Goal: Communication & Community: Answer question/provide support

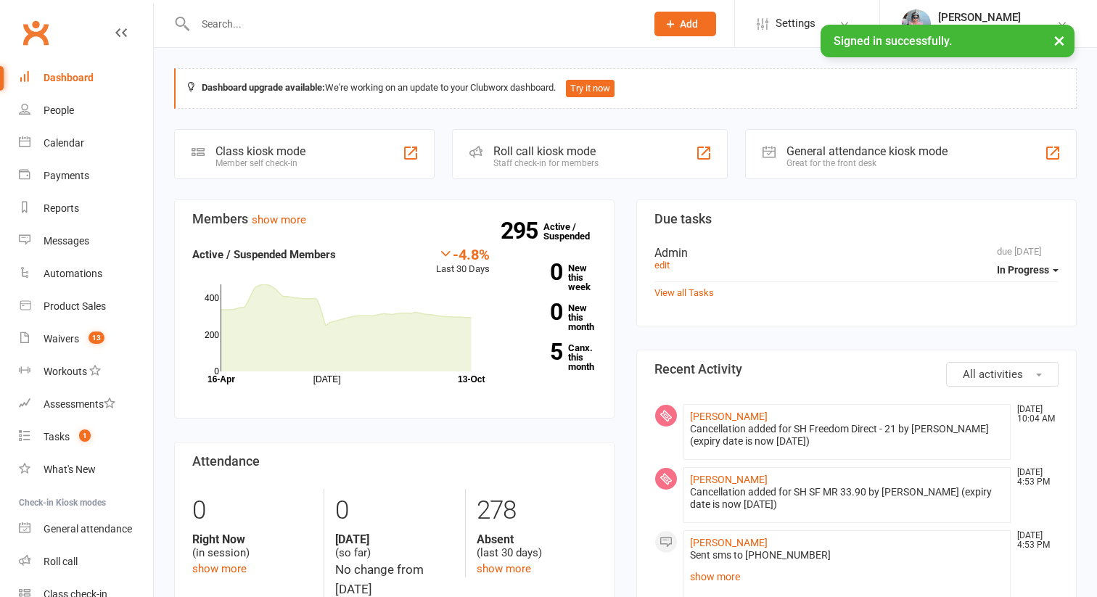
click at [316, 28] on input "text" at bounding box center [413, 24] width 445 height 20
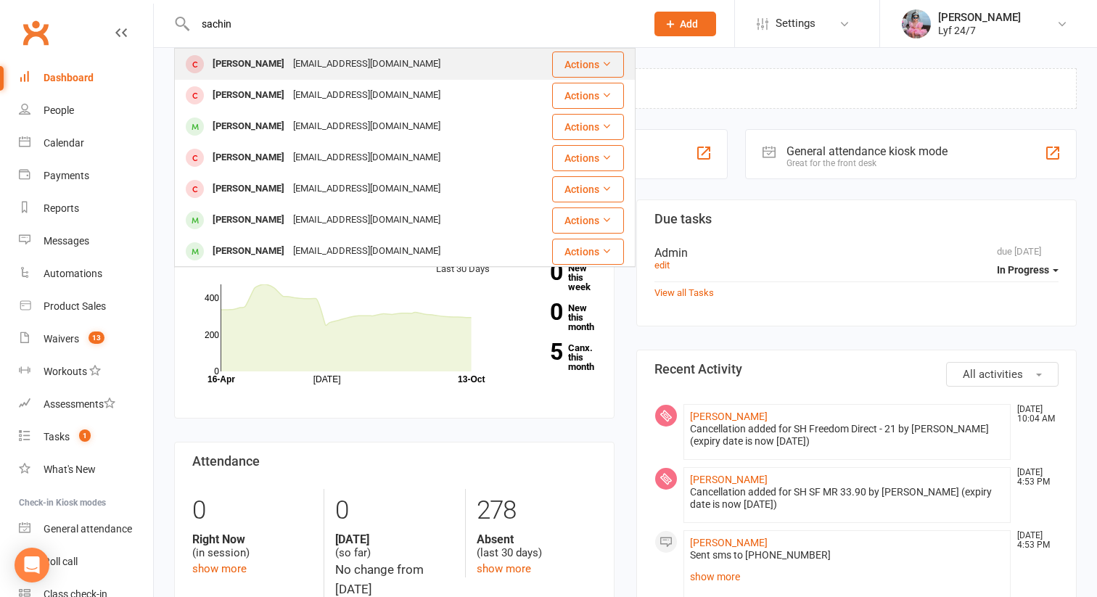
type input "sachin"
click at [314, 70] on div "[EMAIL_ADDRESS][DOMAIN_NAME]" at bounding box center [367, 64] width 156 height 21
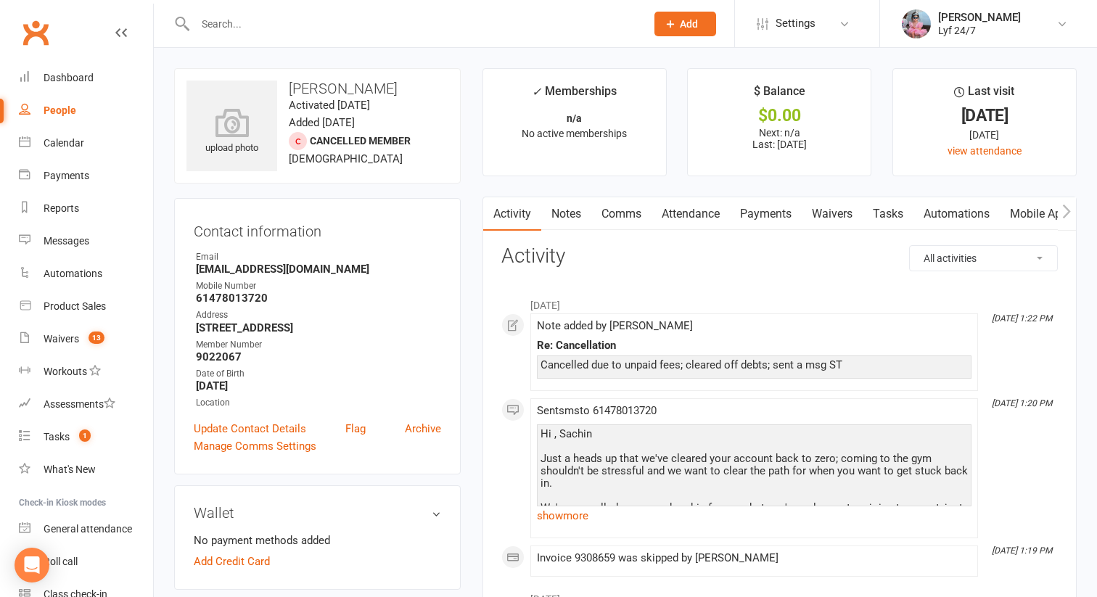
click at [760, 217] on link "Payments" at bounding box center [766, 213] width 72 height 33
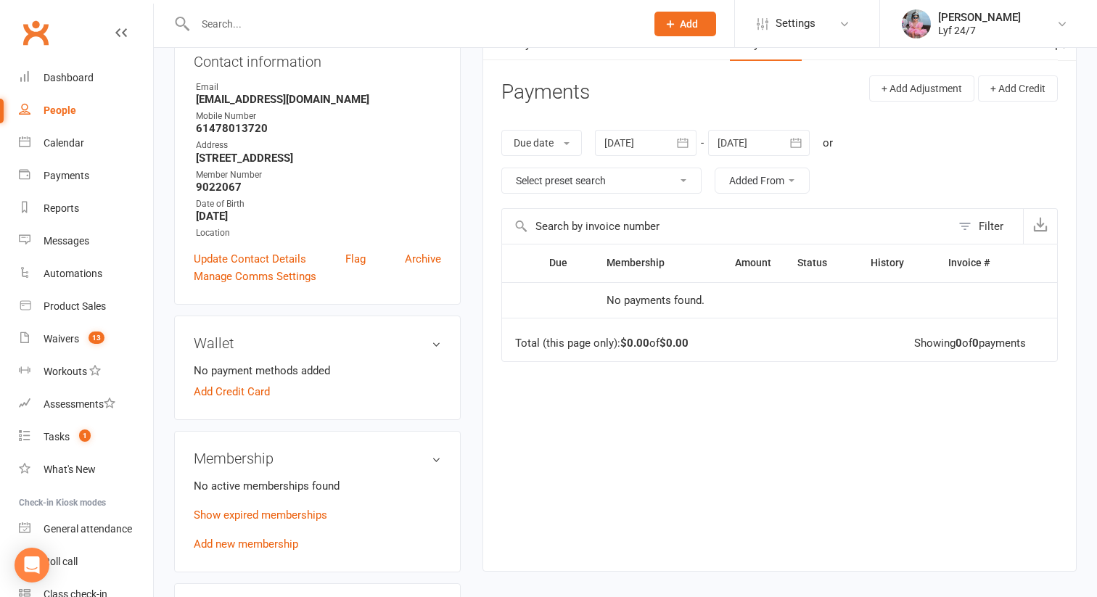
scroll to position [181, 0]
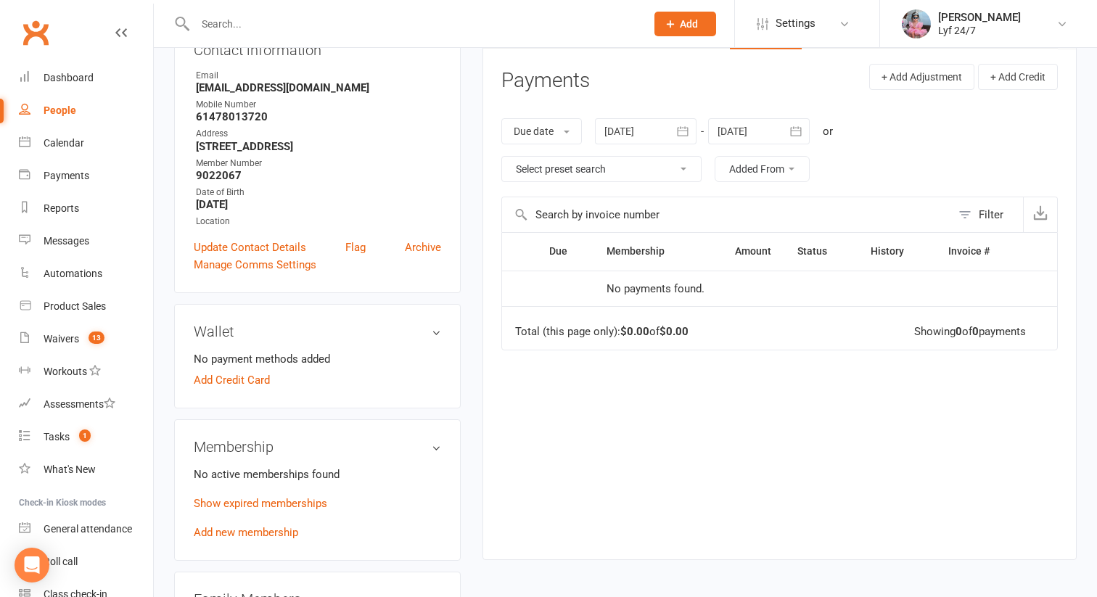
click at [659, 145] on div "Due date Due date Date paid Date failed [DATE] [DATE] Sun Mon Tue Wed Thu Fri S…" at bounding box center [779, 150] width 557 height 93
click at [687, 130] on icon "button" at bounding box center [683, 131] width 15 height 15
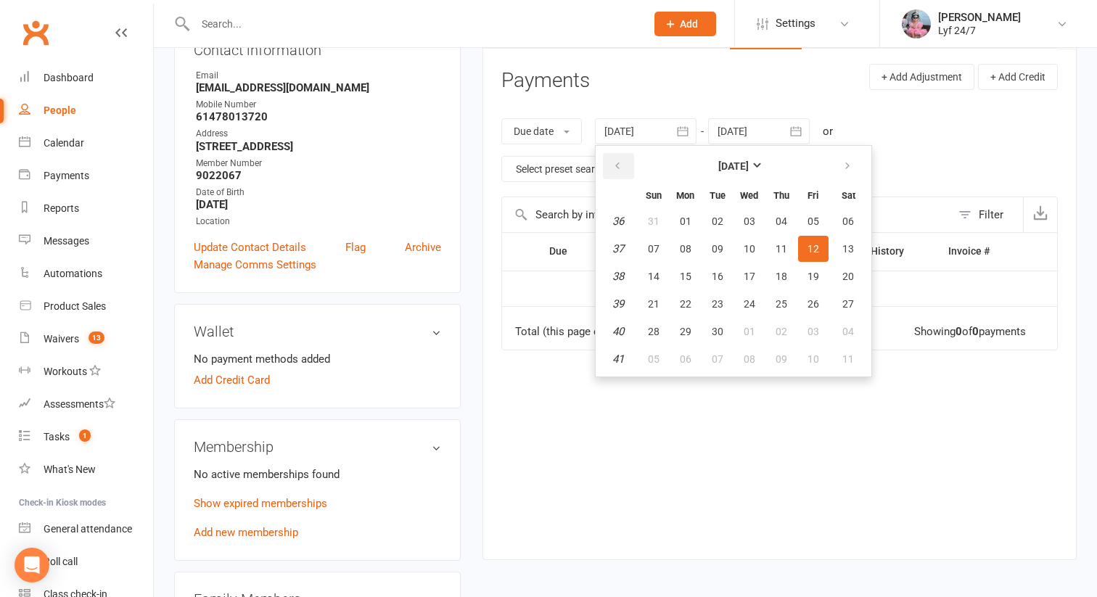
click at [630, 164] on button "button" at bounding box center [618, 166] width 31 height 26
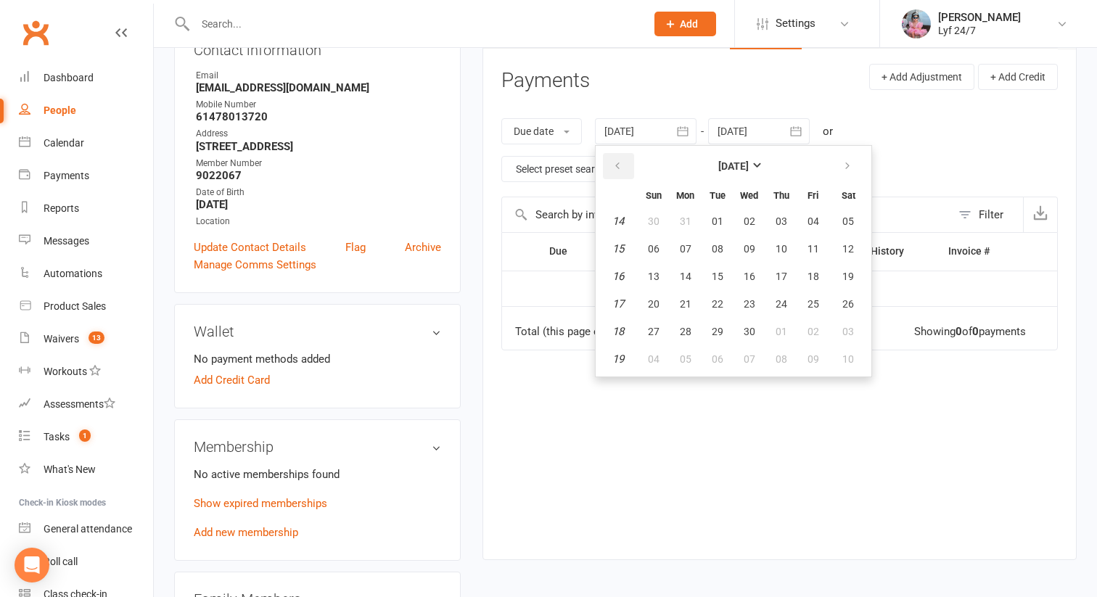
click at [630, 164] on button "button" at bounding box center [618, 166] width 31 height 26
click at [623, 163] on icon "button" at bounding box center [617, 166] width 10 height 12
click at [742, 230] on button "01" at bounding box center [749, 221] width 30 height 26
type input "[DATE]"
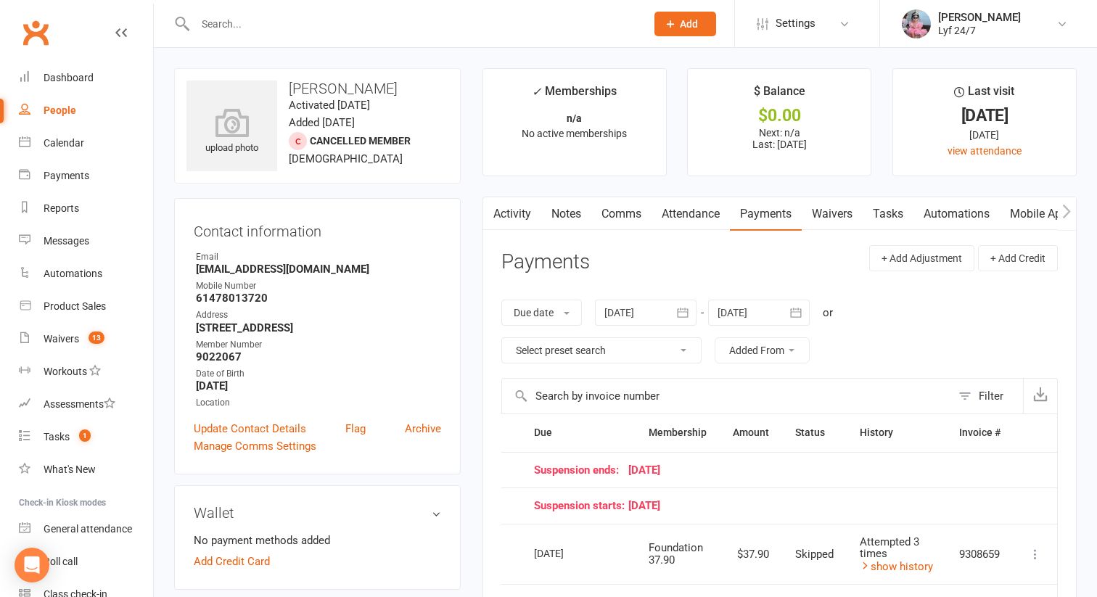
scroll to position [0, 1]
click at [526, 221] on link "Activity" at bounding box center [512, 213] width 58 height 33
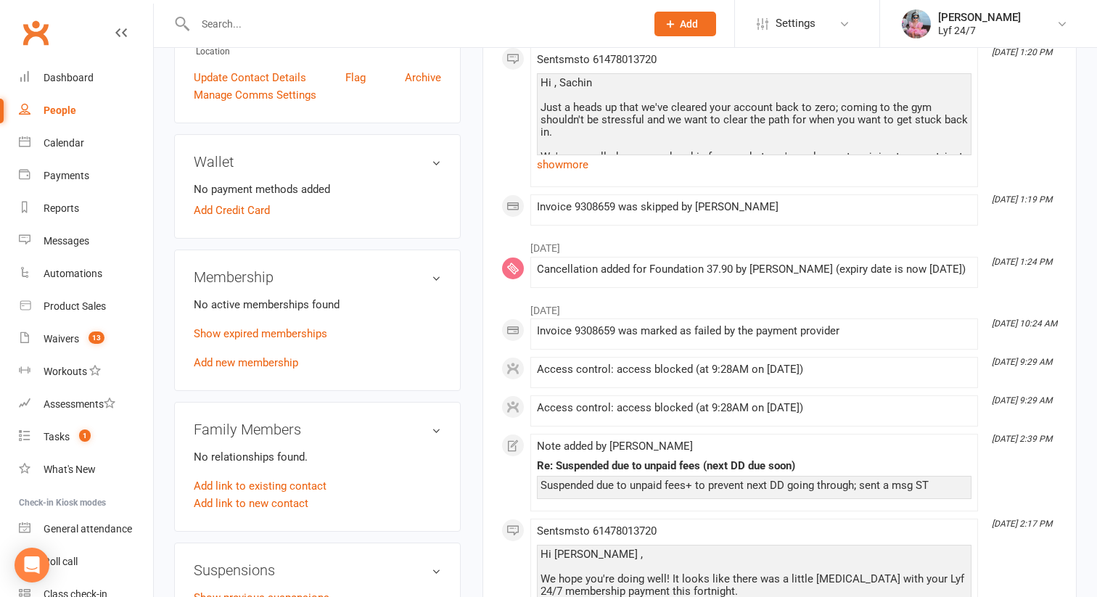
scroll to position [374, 0]
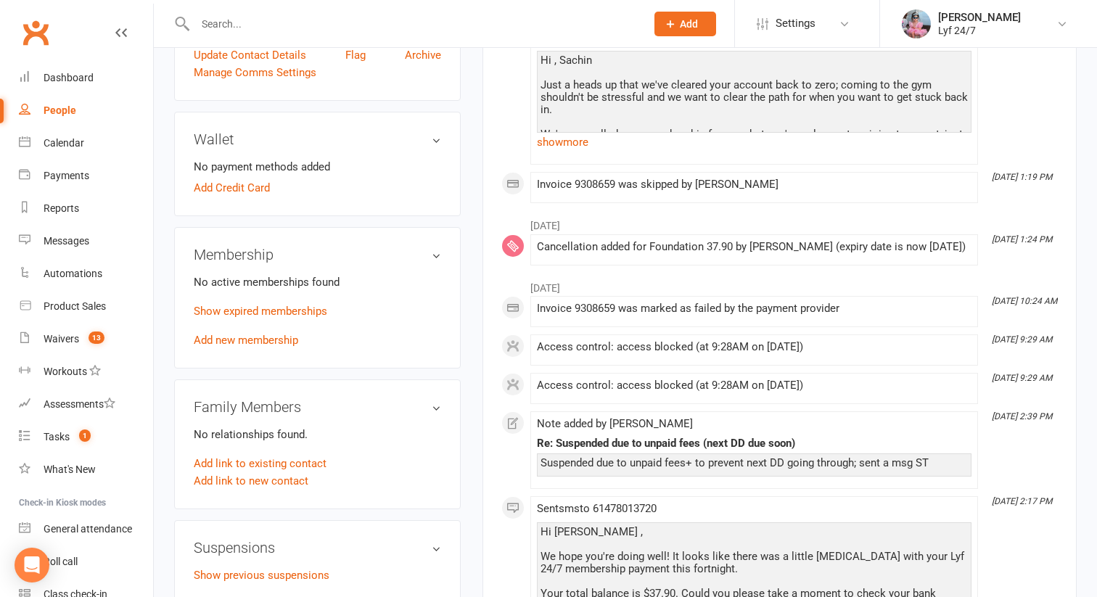
click at [549, 63] on div "Hi , [PERSON_NAME] Just a heads up that we've cleared your account back to zero…" at bounding box center [754, 115] width 427 height 123
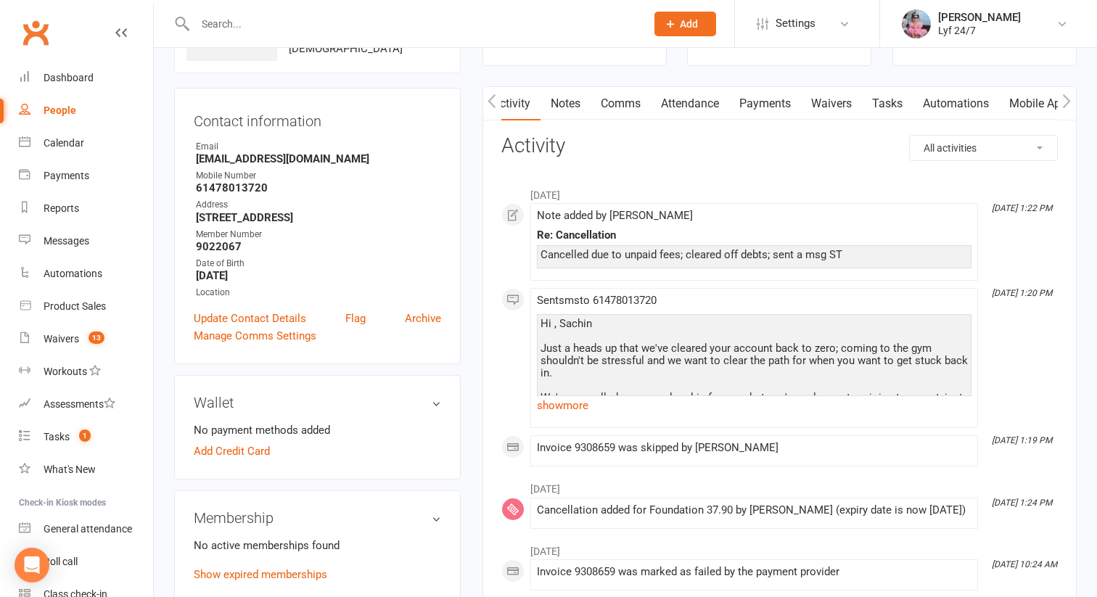
scroll to position [0, 0]
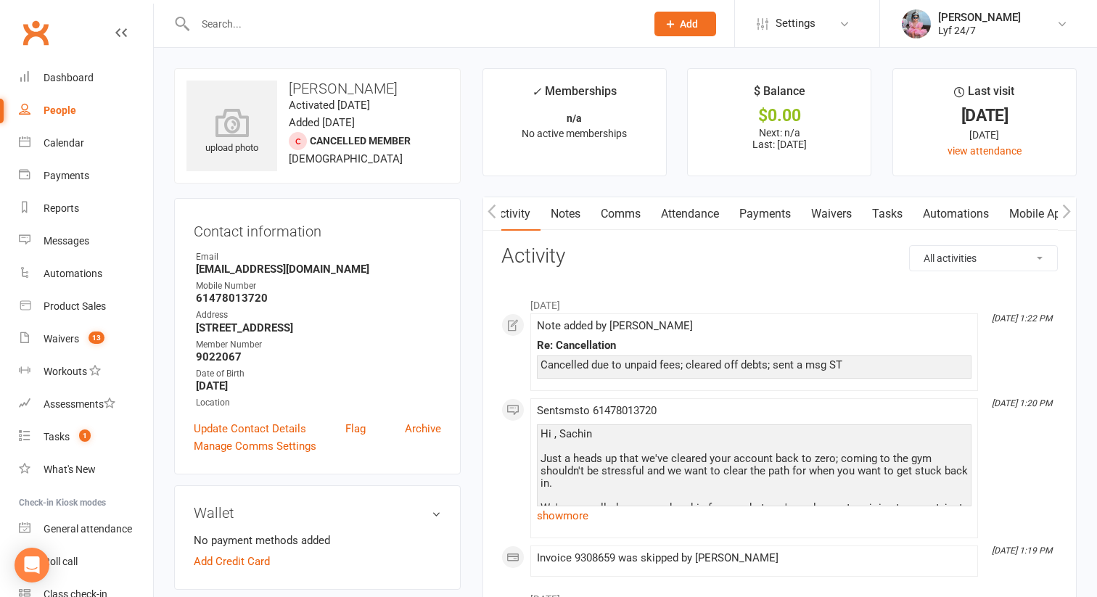
click at [544, 258] on h3 "Activity" at bounding box center [779, 256] width 557 height 22
click at [290, 20] on input "text" at bounding box center [413, 24] width 445 height 20
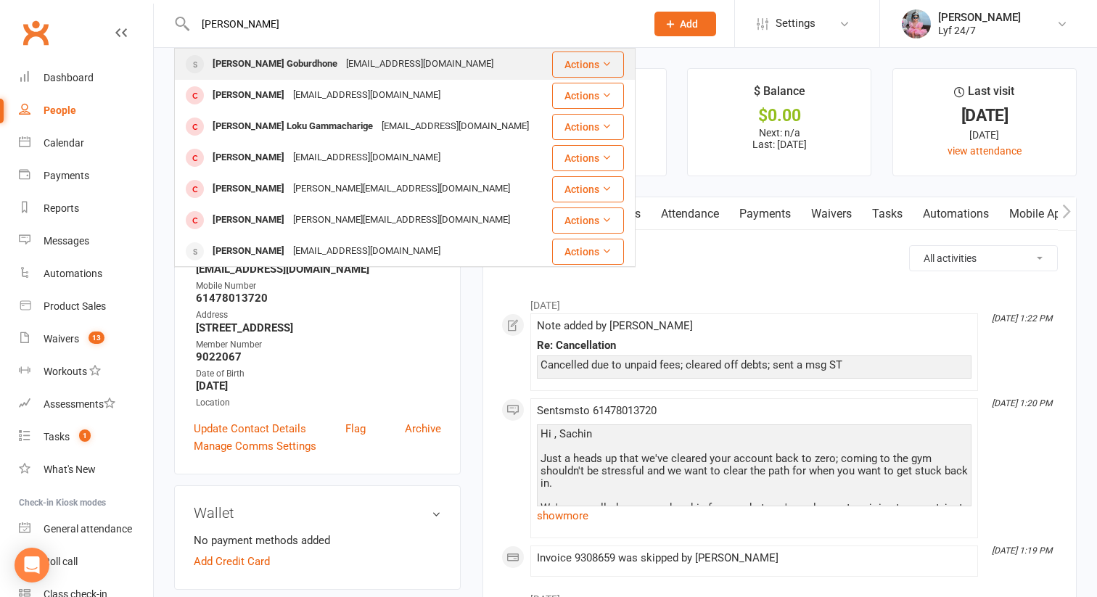
type input "[PERSON_NAME]"
click at [260, 67] on div "[PERSON_NAME] Goburdhone" at bounding box center [275, 64] width 134 height 21
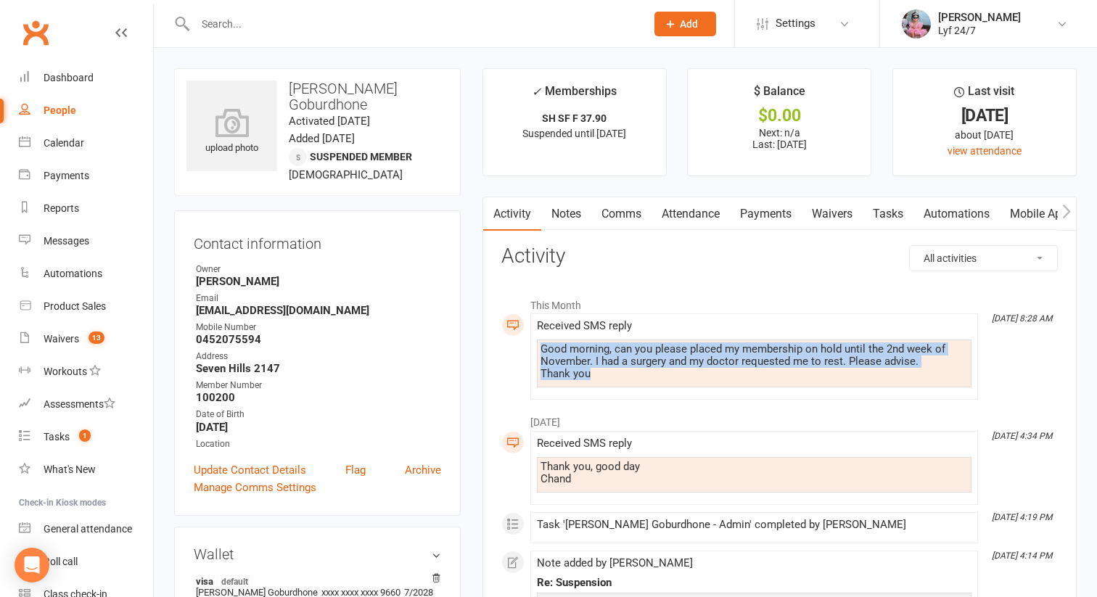
drag, startPoint x: 597, startPoint y: 377, endPoint x: 536, endPoint y: 342, distance: 70.2
click at [537, 342] on div "Good morning, can you please placed my membership on hold until the 2nd week of…" at bounding box center [754, 364] width 435 height 48
copy div "Good morning, can you please placed my membership on hold until the 2nd week of…"
click at [628, 219] on link "Comms" at bounding box center [621, 213] width 60 height 33
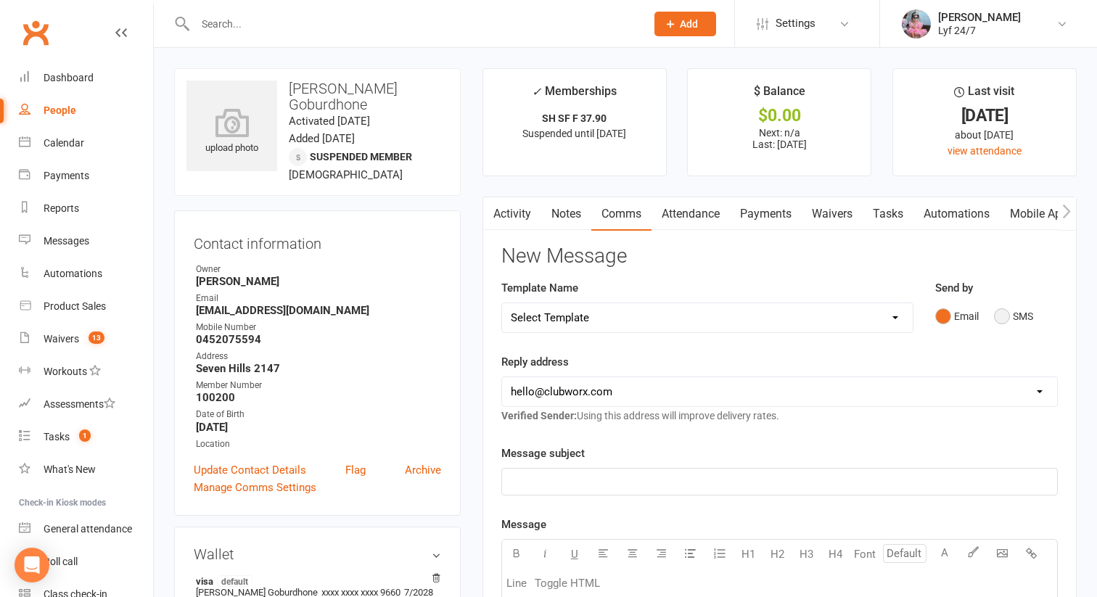
click at [1003, 308] on button "SMS" at bounding box center [1013, 317] width 39 height 28
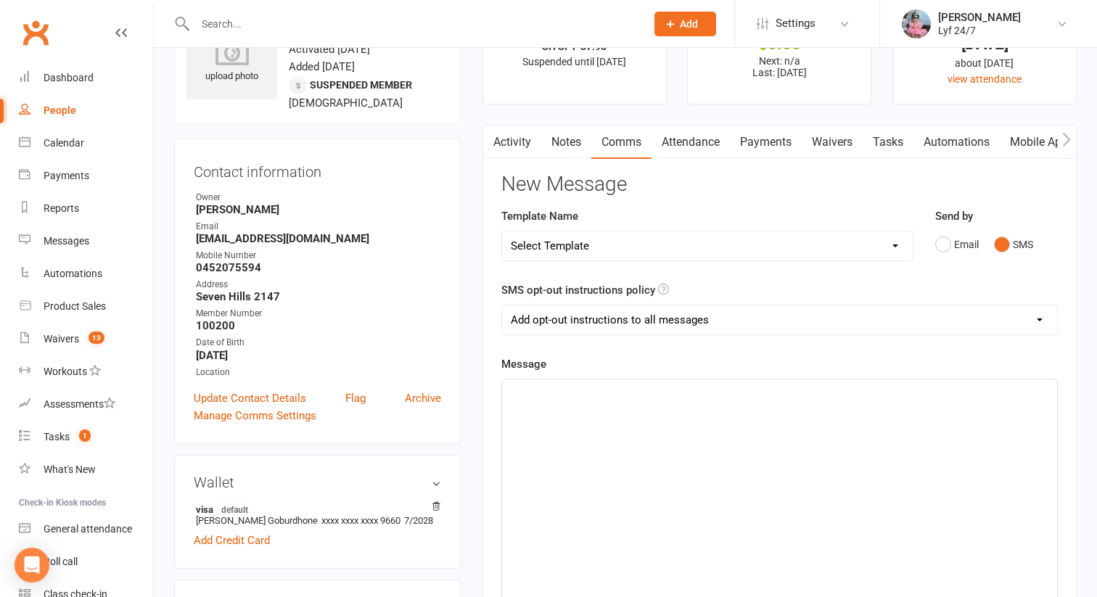
scroll to position [181, 0]
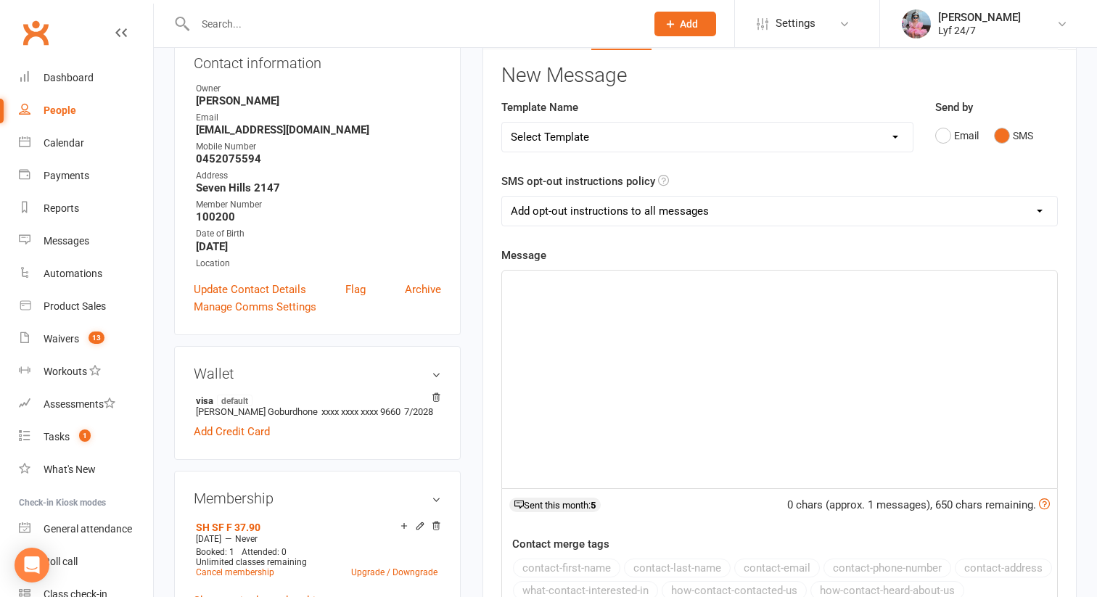
click at [630, 391] on div "﻿" at bounding box center [779, 380] width 555 height 218
paste div
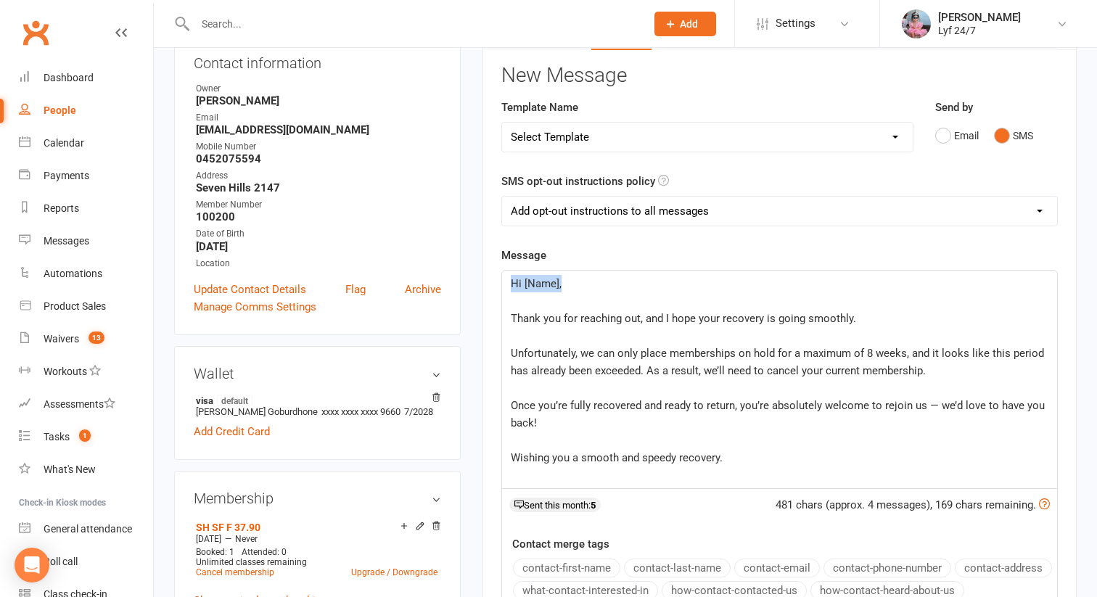
drag, startPoint x: 575, startPoint y: 282, endPoint x: 398, endPoint y: 279, distance: 176.4
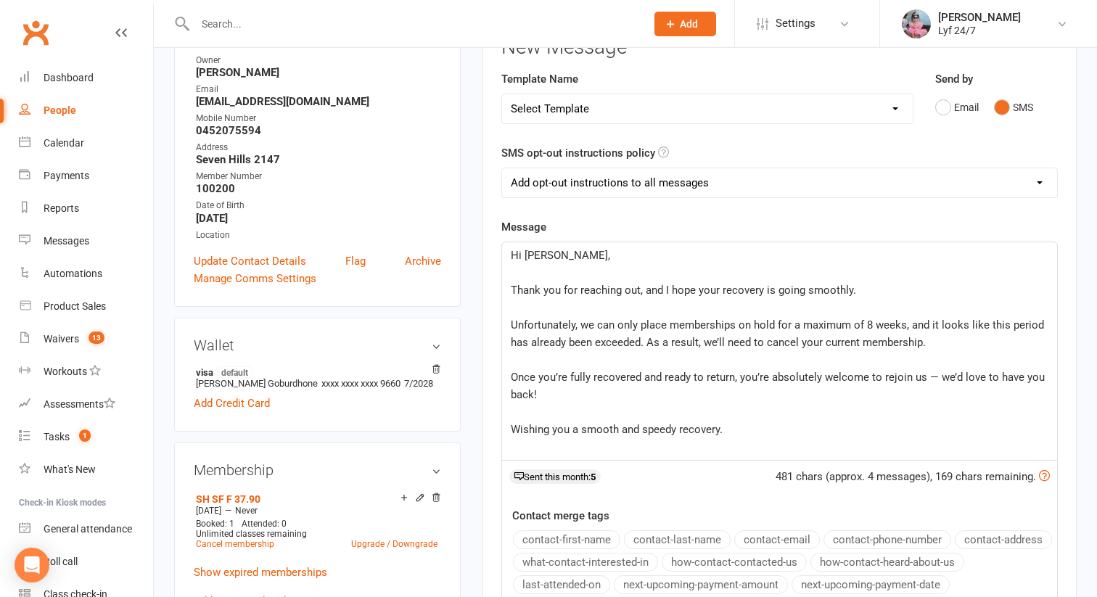
scroll to position [211, 0]
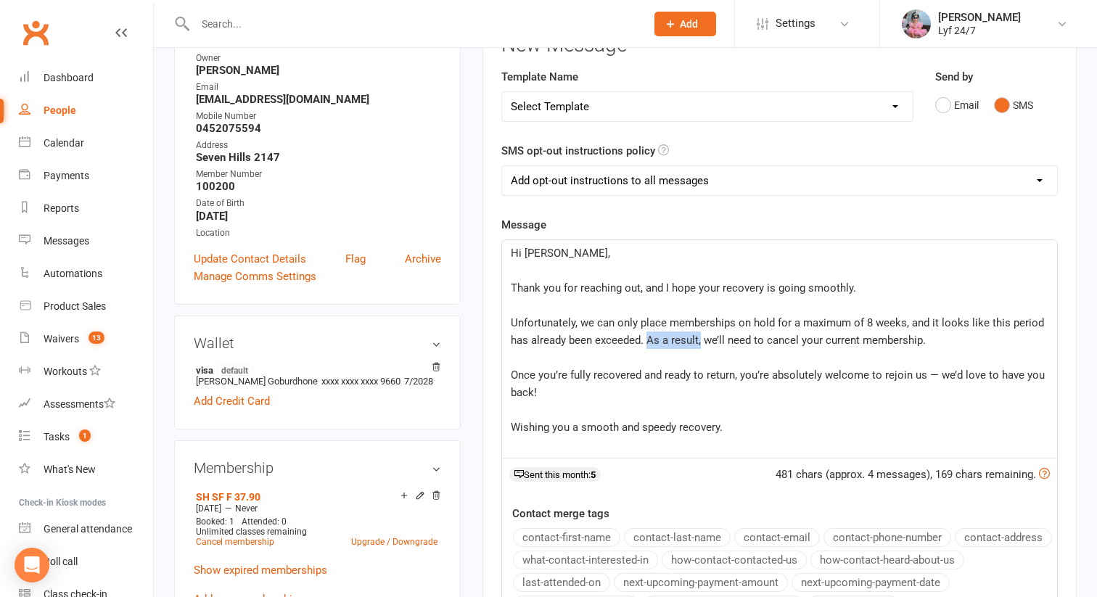
drag, startPoint x: 701, startPoint y: 339, endPoint x: 649, endPoint y: 338, distance: 52.2
click at [649, 338] on span "Unfortunately, we can only place memberships on hold for a maximum of 8 weeks, …" at bounding box center [779, 331] width 536 height 30
click at [749, 343] on span "Unfortunately, we can only place memberships on hold for a maximum of 8 weeks, …" at bounding box center [779, 331] width 536 height 30
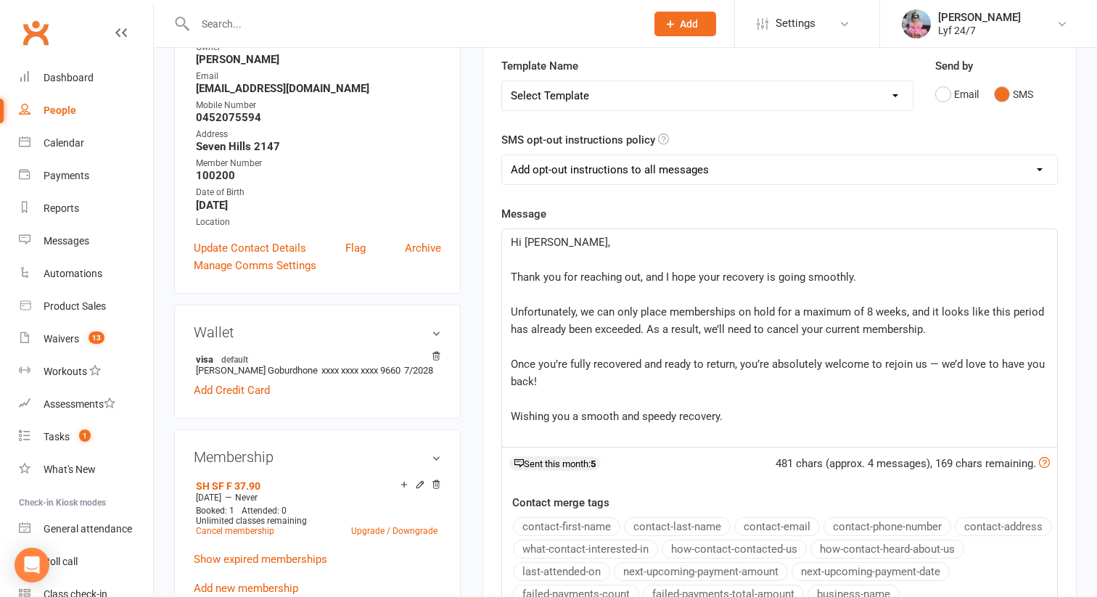
click at [936, 362] on span "Once you’re fully recovered and ready to return, you’re absolutely welcome to r…" at bounding box center [779, 373] width 537 height 30
click at [742, 422] on p "Wishing you a smooth and speedy recovery." at bounding box center [780, 416] width 538 height 17
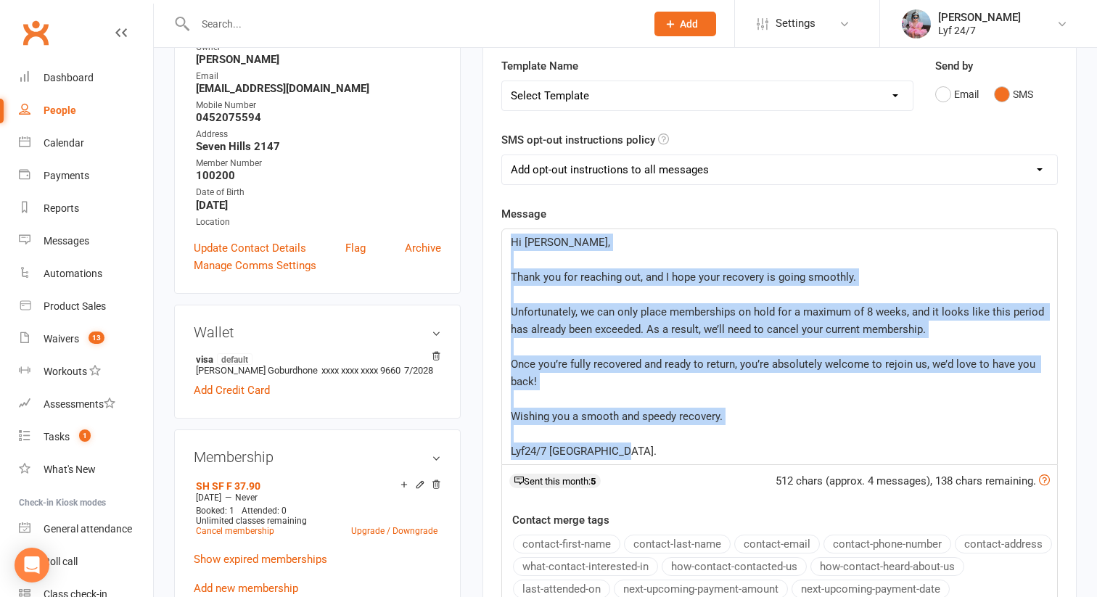
drag, startPoint x: 619, startPoint y: 454, endPoint x: 480, endPoint y: 243, distance: 252.4
click at [480, 243] on main "✓ Memberships SH SF F 37.90 Suspended until [DATE] $ Balance $0.00 Next: n/a La…" at bounding box center [780, 326] width 616 height 961
copy div "Hi [PERSON_NAME], ﻿ Thank you for reaching out, and I hope your recovery is goi…"
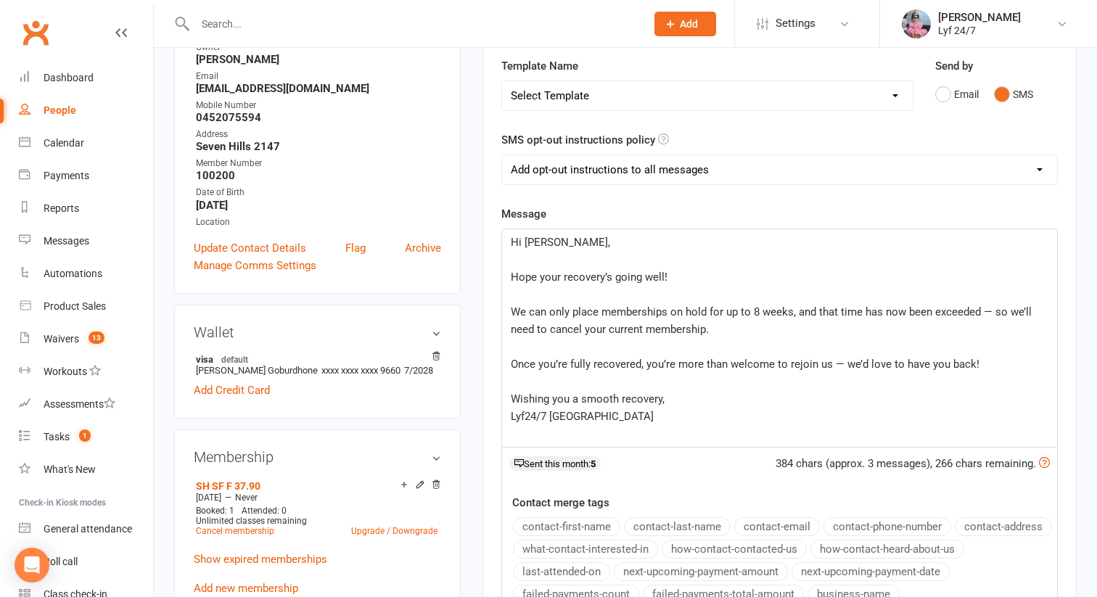
click at [516, 308] on span "We can only place memberships on hold for up to 8 weeks, and that time has now …" at bounding box center [773, 320] width 524 height 30
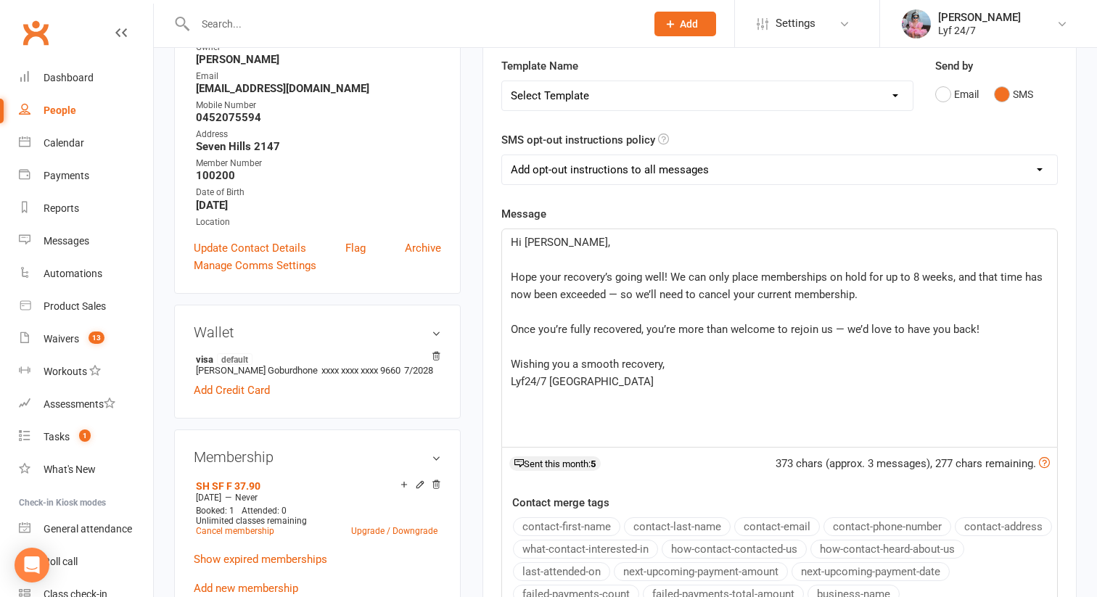
click at [622, 290] on span "Hope your recovery’s going well! We can only place memberships on hold for up t…" at bounding box center [778, 286] width 535 height 30
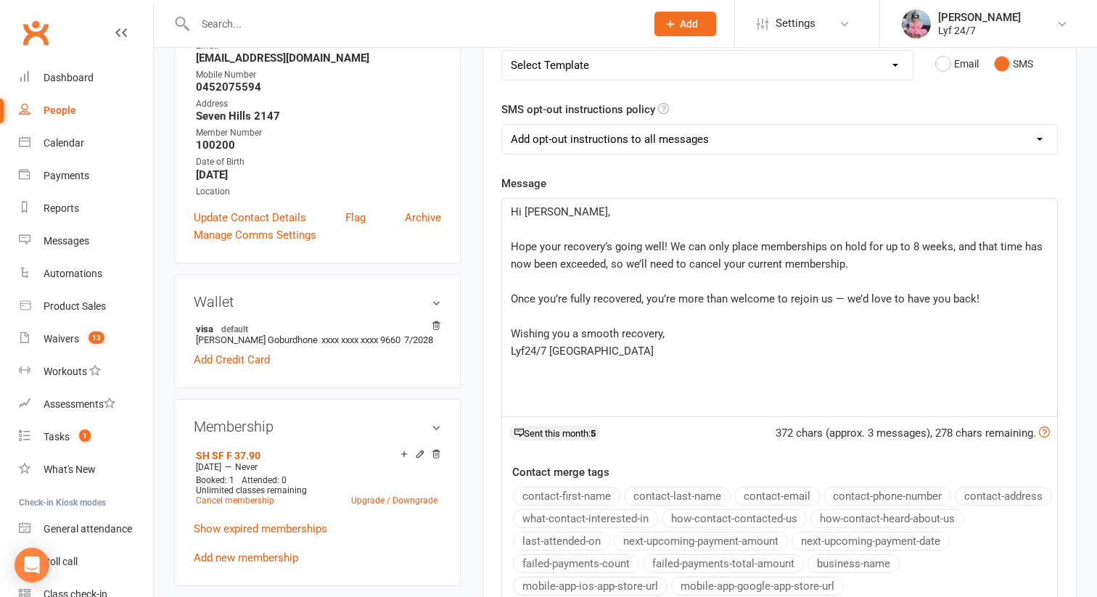
click at [845, 300] on span "Once you’re fully recovered, you’re more than welcome to rejoin us — we’d love …" at bounding box center [745, 298] width 469 height 13
click at [1004, 287] on p "﻿" at bounding box center [780, 281] width 538 height 17
click at [985, 294] on p "Once you’re fully recovered, you’re more than welcome to rejoin us, we’d love t…" at bounding box center [780, 298] width 538 height 17
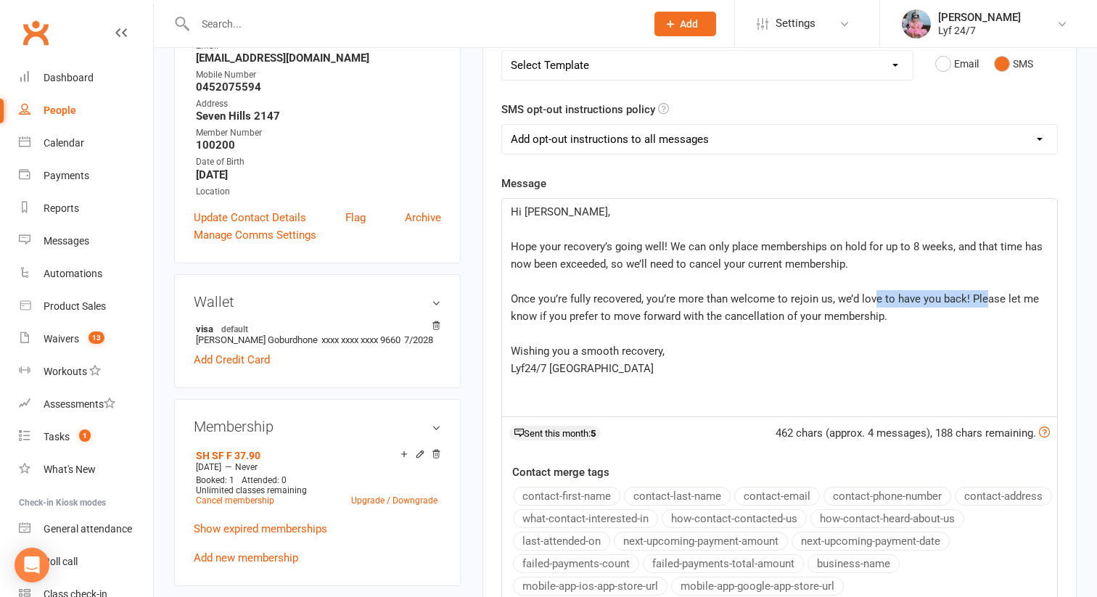
drag, startPoint x: 985, startPoint y: 294, endPoint x: 863, endPoint y: 300, distance: 121.4
click at [865, 300] on span "Once you’re fully recovered, you’re more than welcome to rejoin us, we’d love t…" at bounding box center [776, 307] width 531 height 30
click at [722, 348] on p "Wishing you a smooth recovery," at bounding box center [780, 350] width 538 height 17
drag, startPoint x: 700, startPoint y: 348, endPoint x: 499, endPoint y: 348, distance: 201.7
click at [499, 348] on div "Activity Notes Comms Attendance Payments Waivers Tasks Automations Mobile App A…" at bounding box center [780, 344] width 594 height 800
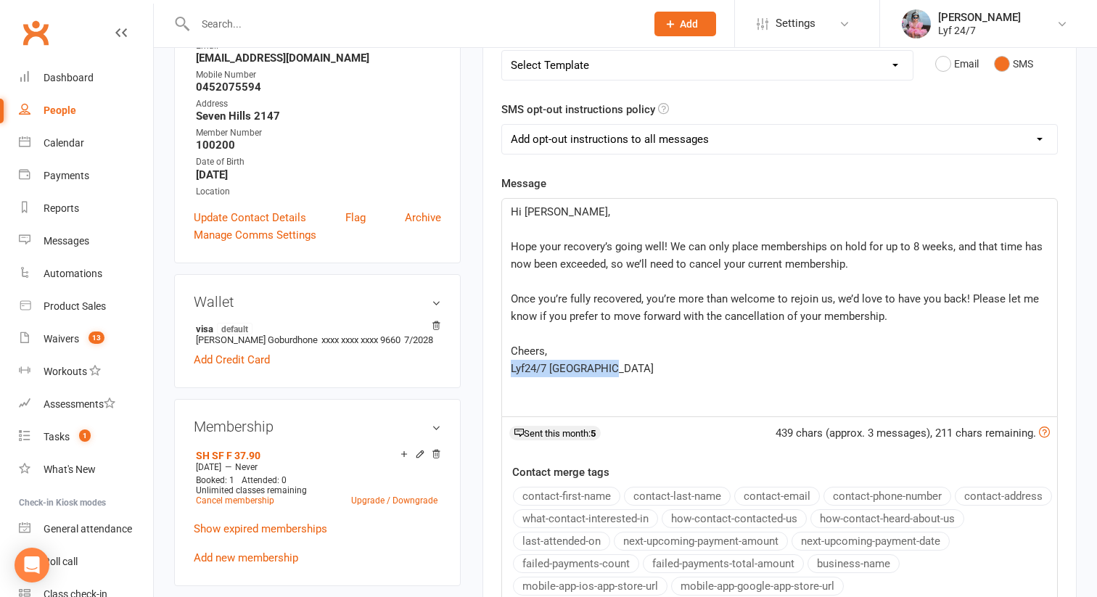
drag, startPoint x: 623, startPoint y: 372, endPoint x: 461, endPoint y: 372, distance: 161.8
click at [1023, 299] on span "Once you’re fully recovered, you’re more than welcome to rejoin us, we’d love t…" at bounding box center [776, 307] width 531 height 30
click at [630, 139] on select "Add opt-out instructions to all messages Add opt-out instructions for messages …" at bounding box center [779, 139] width 555 height 29
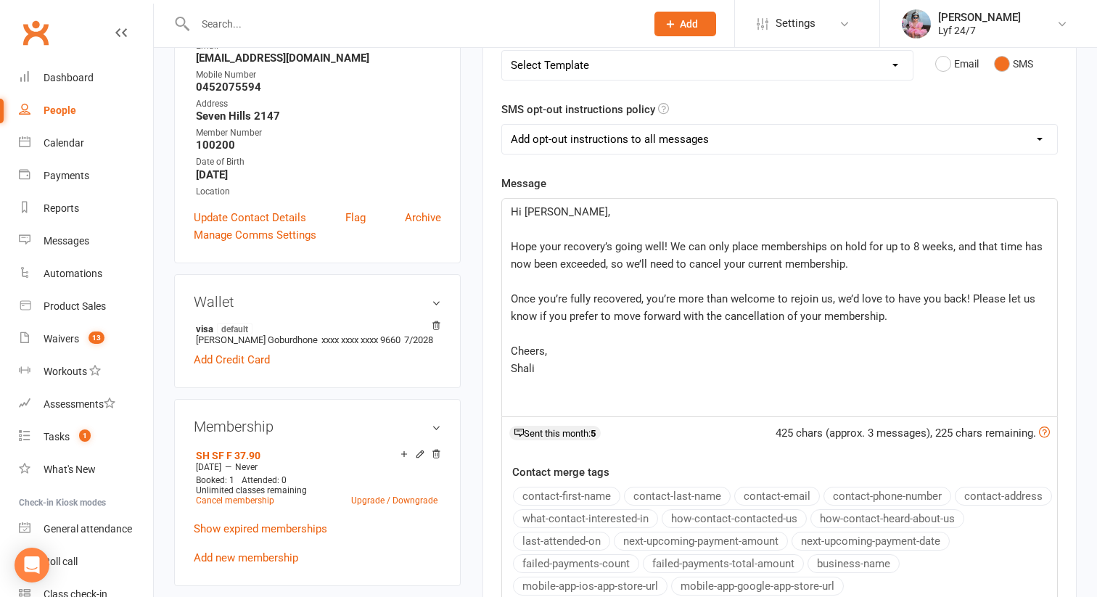
select select "2"
click at [502, 125] on select "Add opt-out instructions to all messages Add opt-out instructions for messages …" at bounding box center [779, 139] width 555 height 29
drag, startPoint x: 961, startPoint y: 299, endPoint x: 840, endPoint y: 295, distance: 122.0
click at [840, 295] on span "Once you’re fully recovered, you’re more than welcome to rejoin us, we’d love t…" at bounding box center [775, 307] width 528 height 30
click at [563, 388] on div "Hi [PERSON_NAME], ﻿ Hope your recovery’s going well! We can only place membersh…" at bounding box center [779, 308] width 555 height 218
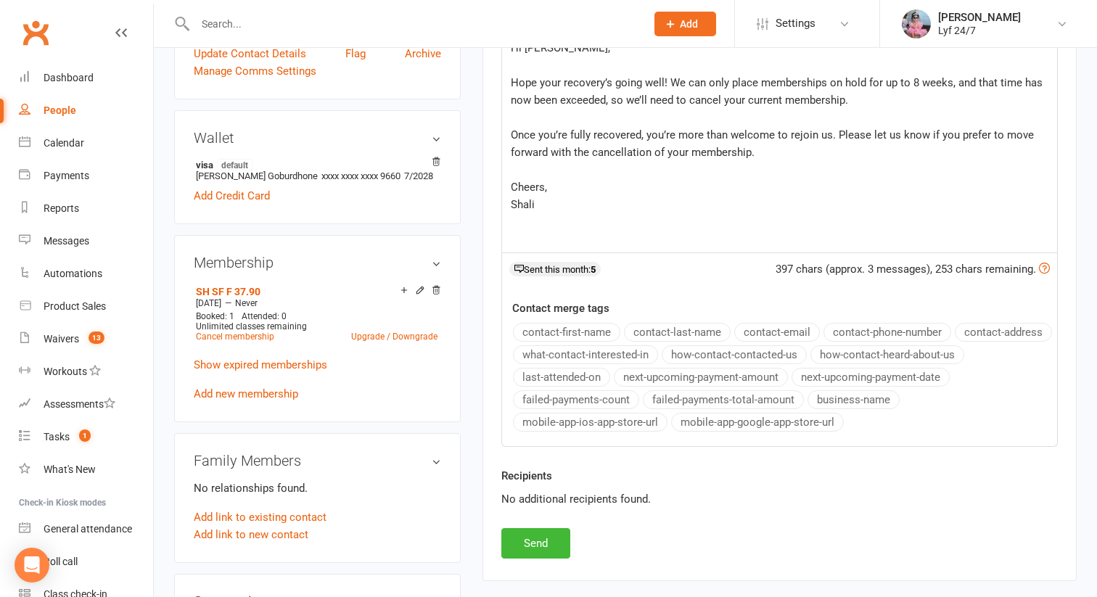
scroll to position [454, 0]
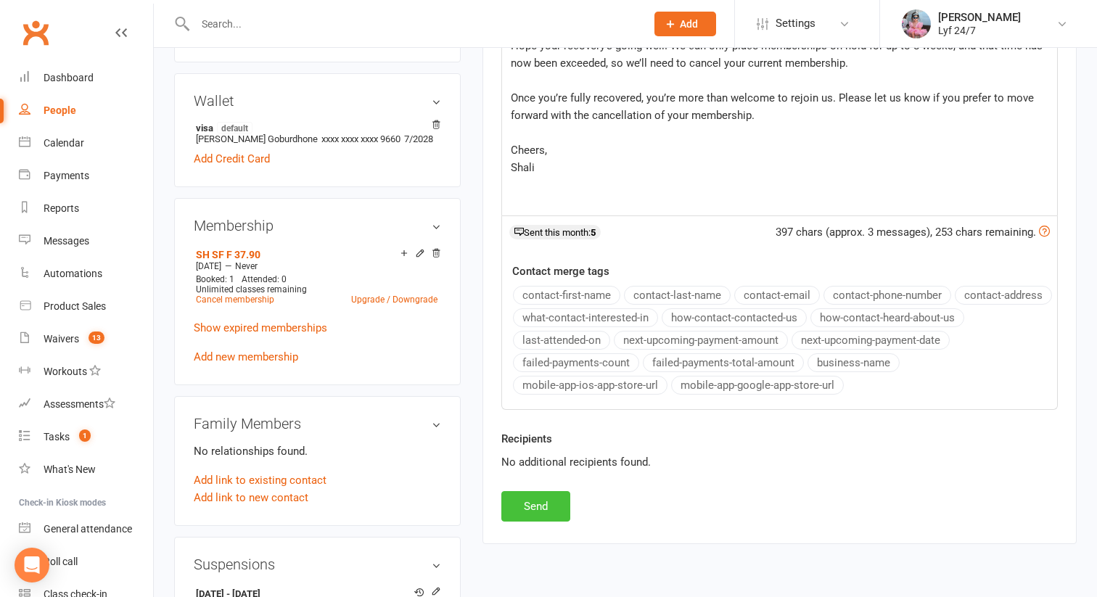
click at [548, 506] on button "Send" at bounding box center [535, 506] width 69 height 30
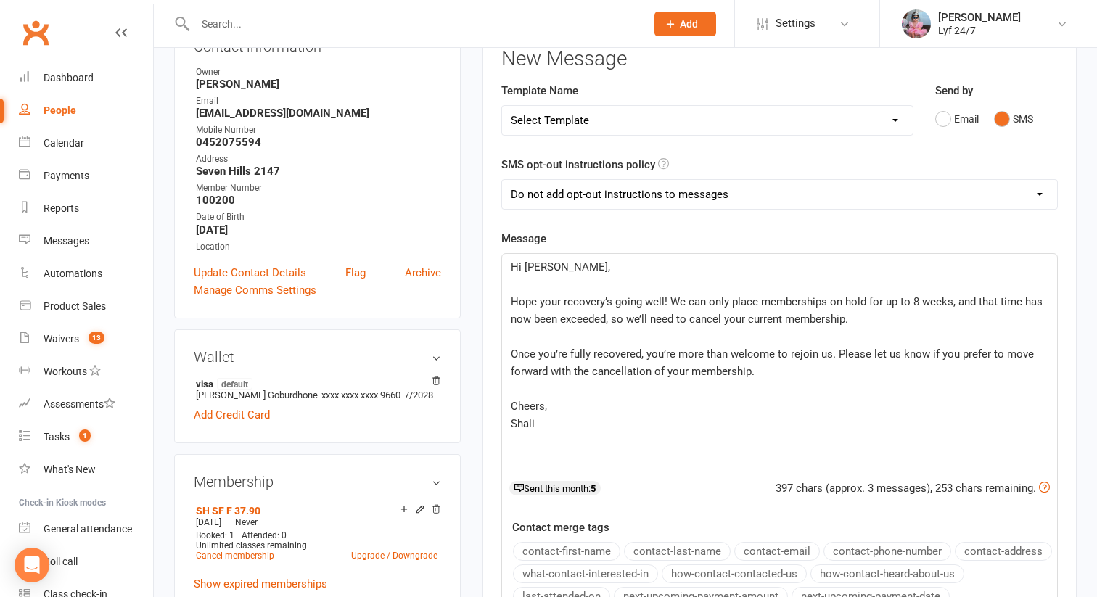
scroll to position [0, 0]
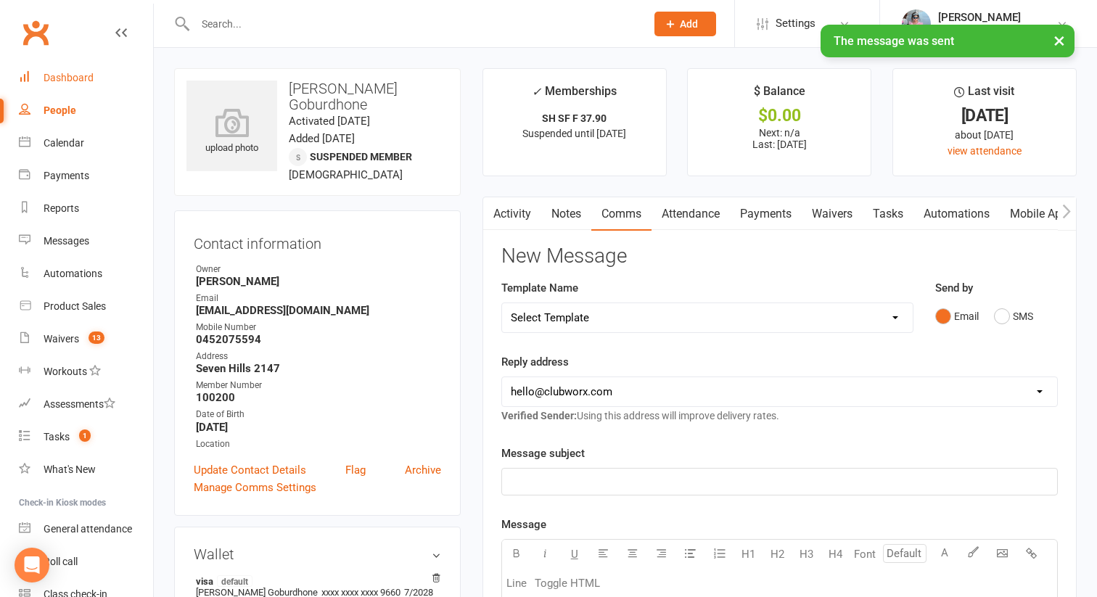
click at [39, 79] on link "Dashboard" at bounding box center [86, 78] width 134 height 33
